Goal: Transaction & Acquisition: Download file/media

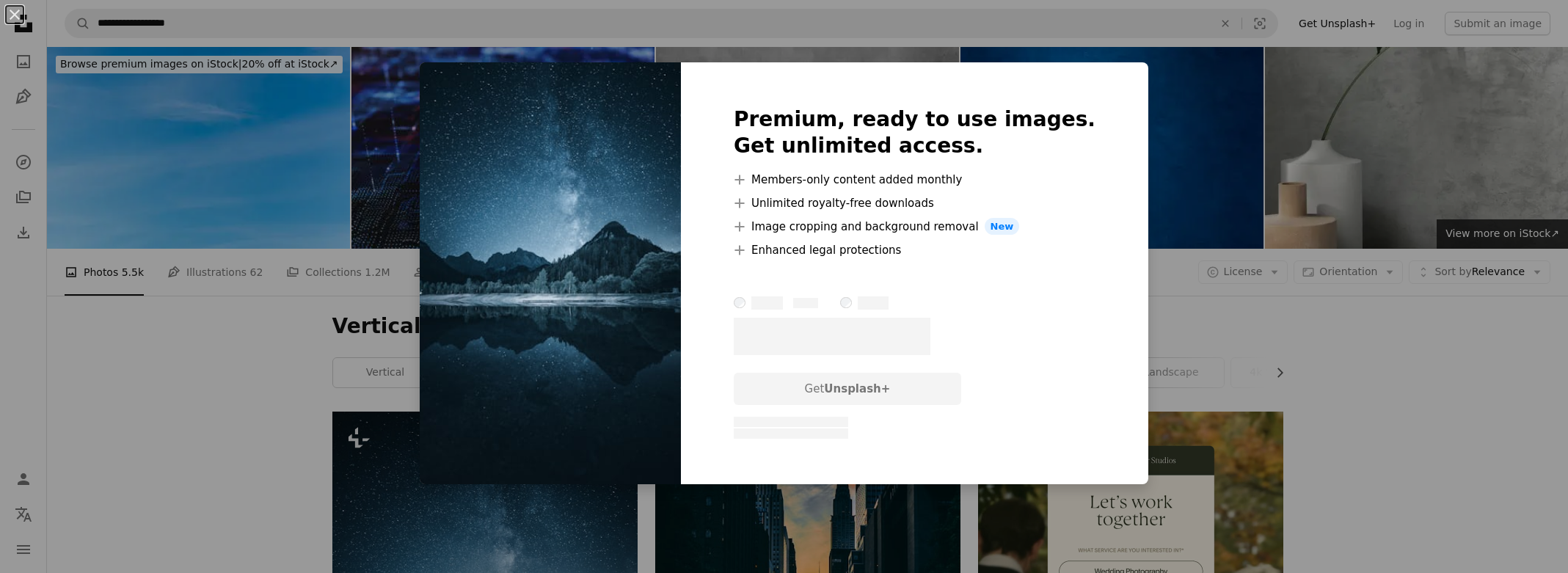
scroll to position [513, 0]
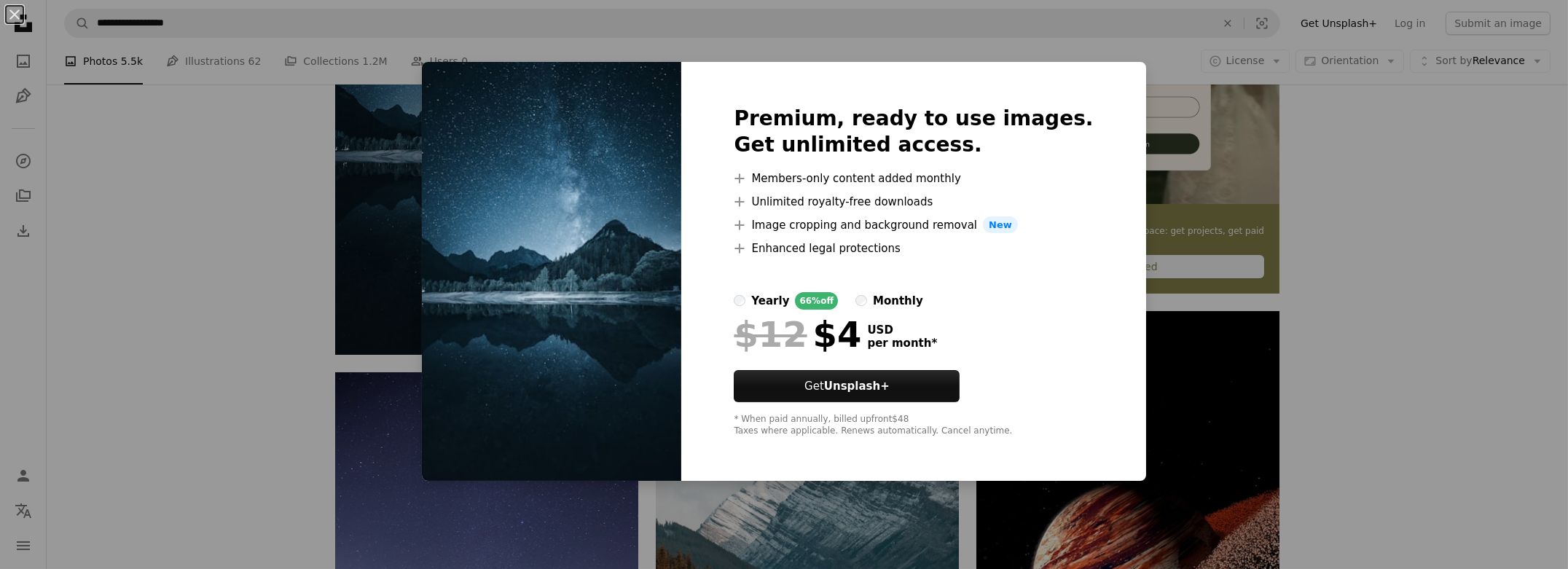
drag, startPoint x: 1042, startPoint y: 256, endPoint x: 1022, endPoint y: 258, distance: 20.1
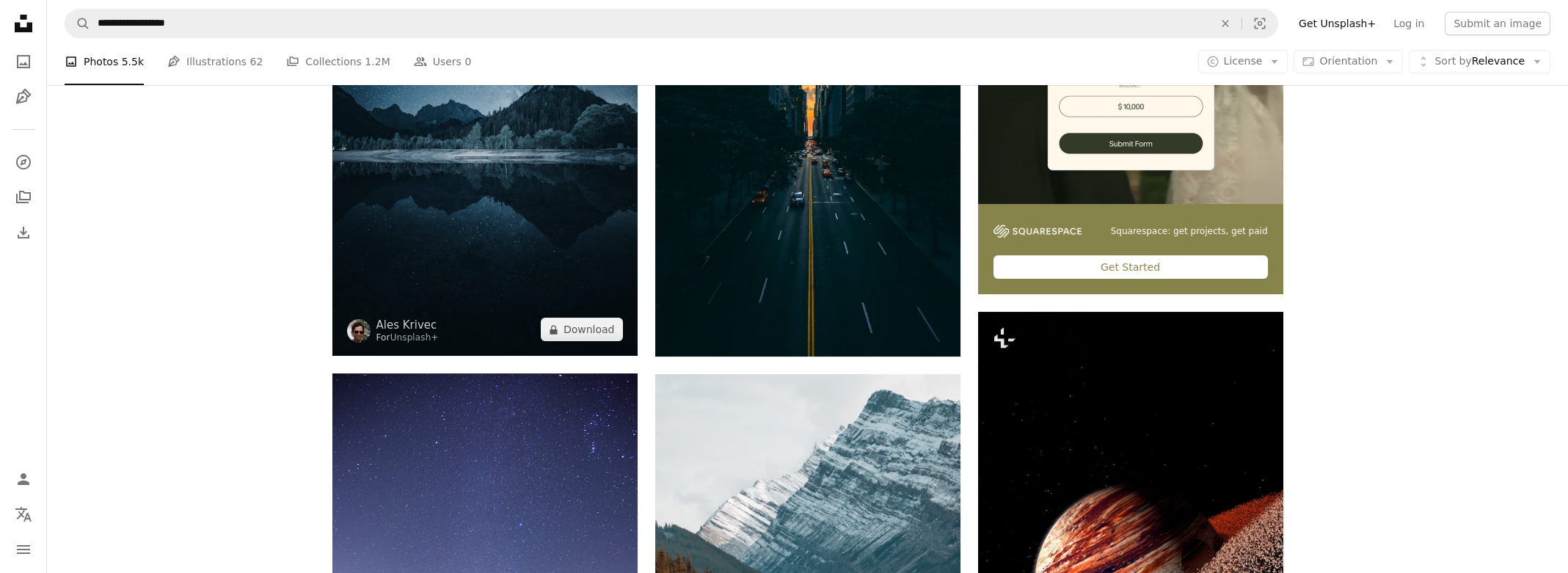
click at [582, 342] on img at bounding box center [485, 127] width 305 height 457
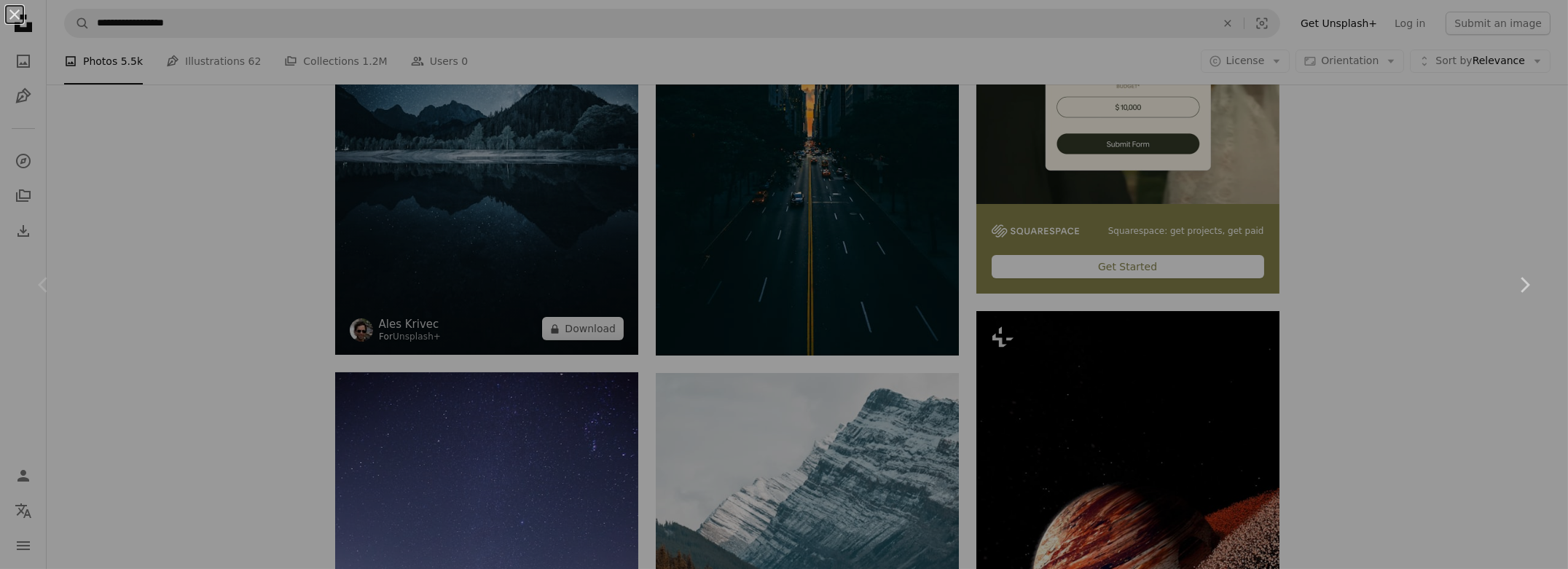
click at [578, 339] on div "An X shape Chevron left Chevron right" at bounding box center [784, 284] width 1568 height 569
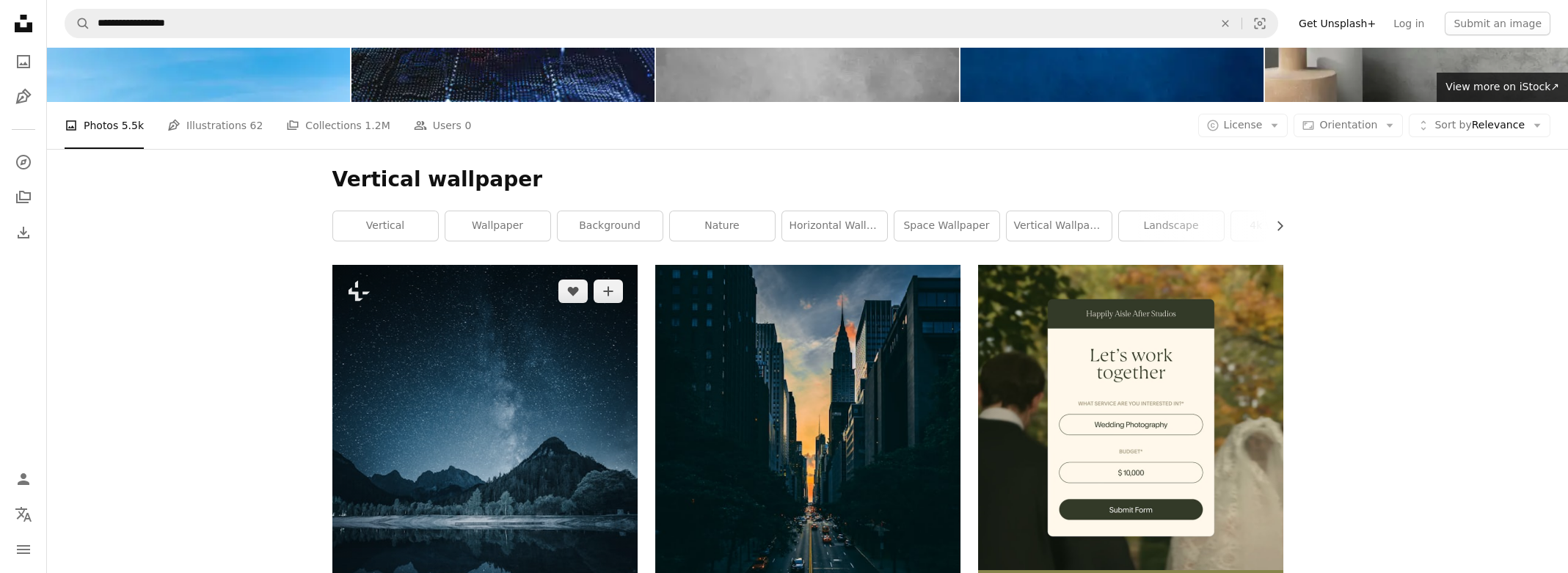
scroll to position [146, 0]
click at [564, 327] on img at bounding box center [485, 493] width 305 height 457
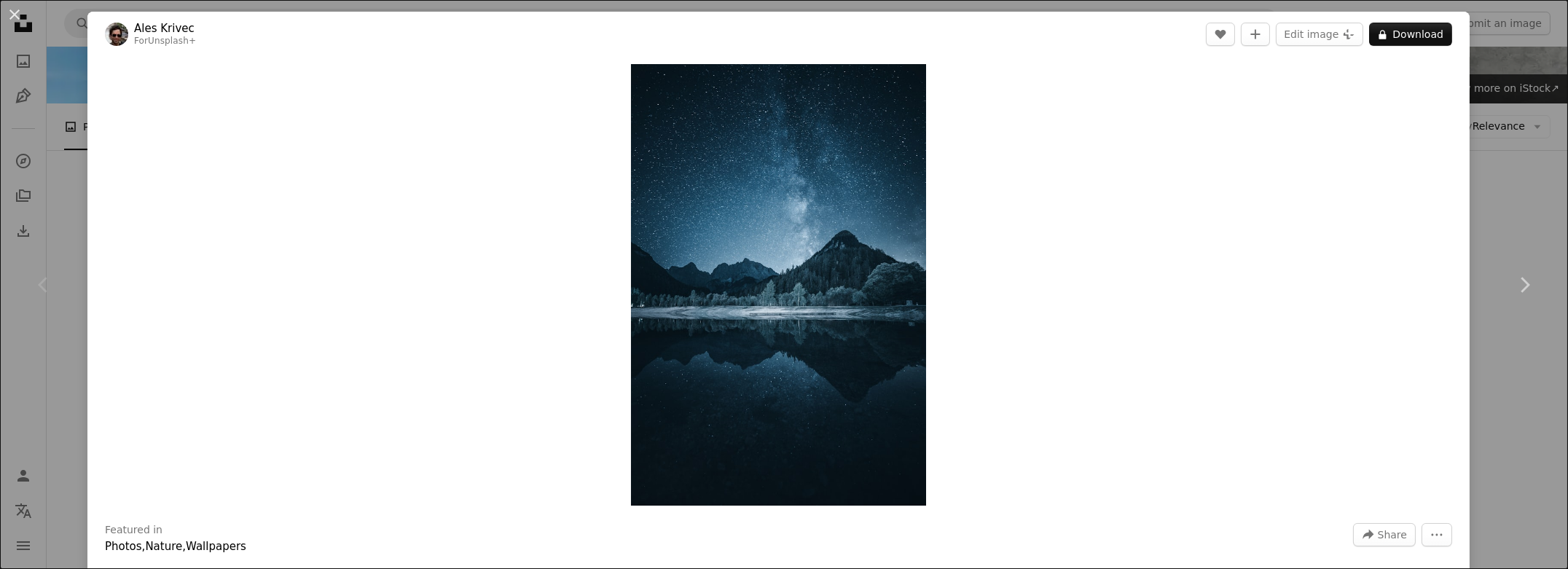
click at [1409, 19] on header "Ales Krivec For Unsplash+ A heart A plus sign Edit image Plus sign for Unsplash…" at bounding box center [779, 34] width 1383 height 45
click at [1404, 35] on button "A lock Download" at bounding box center [1410, 34] width 83 height 23
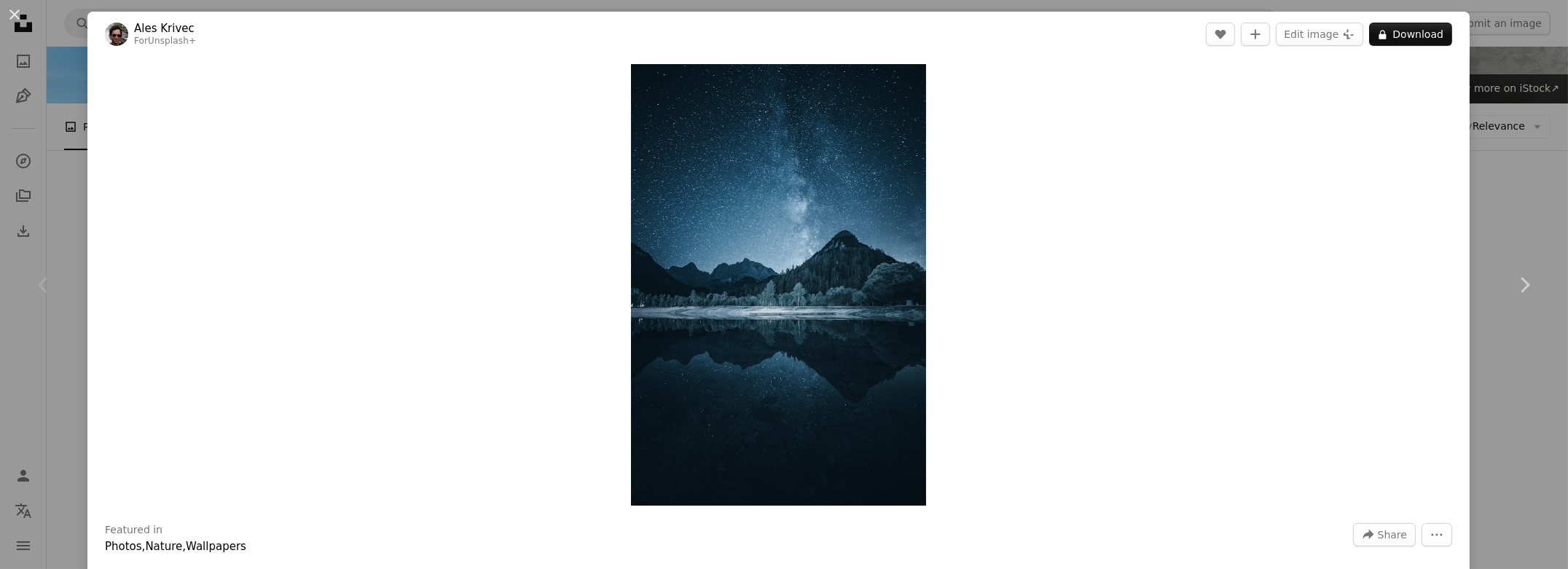
drag, startPoint x: 928, startPoint y: 200, endPoint x: 920, endPoint y: 201, distance: 8.1
